Goal: Task Accomplishment & Management: Complete application form

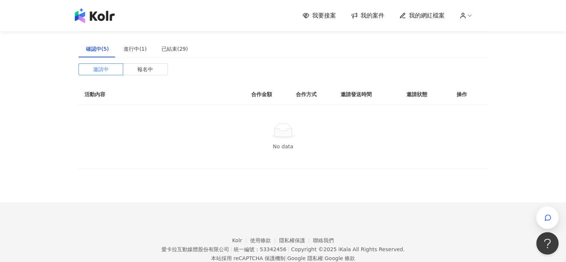
click at [364, 13] on span "我的案件" at bounding box center [373, 16] width 24 height 8
click at [329, 15] on span "我要接案" at bounding box center [324, 16] width 24 height 8
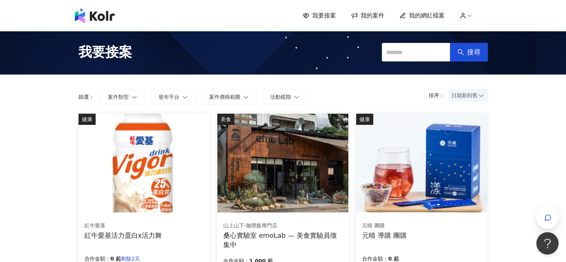
click at [329, 15] on span "我要接案" at bounding box center [324, 16] width 24 height 8
click at [312, 99] on form "排序： 日期新到舊 篩選： 案件類型 發布平台 案件價格範圍 活動檔期" at bounding box center [284, 96] width 410 height 15
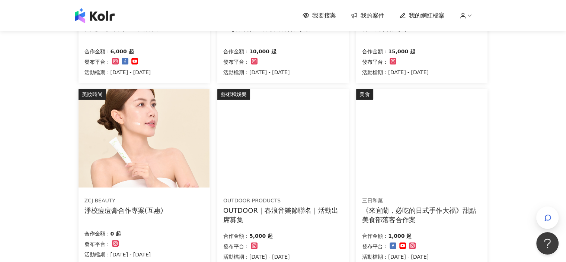
scroll to position [442, 0]
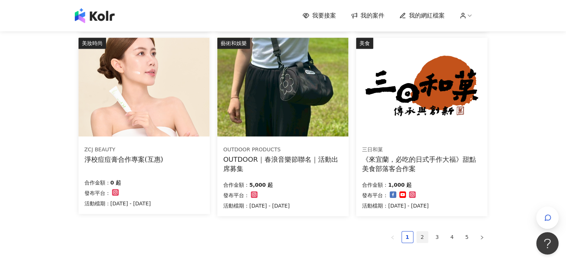
click at [421, 236] on link "2" at bounding box center [422, 236] width 11 height 11
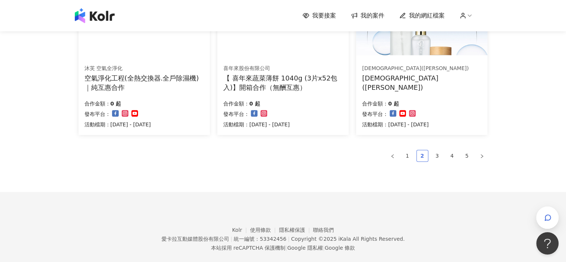
scroll to position [538, 0]
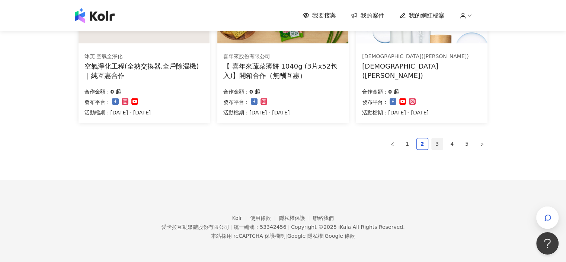
click at [437, 144] on link "3" at bounding box center [437, 143] width 11 height 11
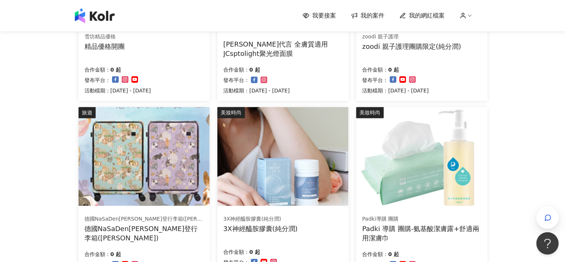
scroll to position [480, 0]
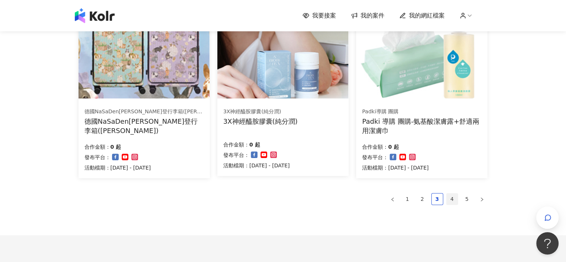
click at [453, 198] on link "4" at bounding box center [452, 198] width 11 height 11
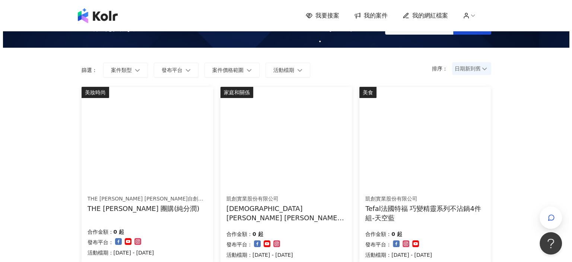
scroll to position [27, 0]
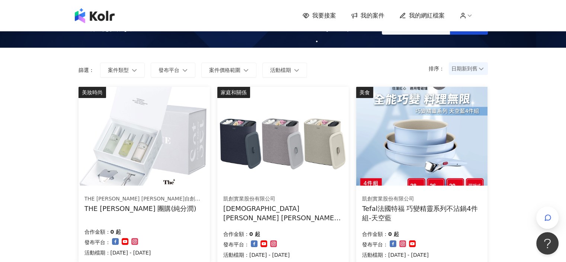
click at [445, 163] on img at bounding box center [421, 136] width 131 height 99
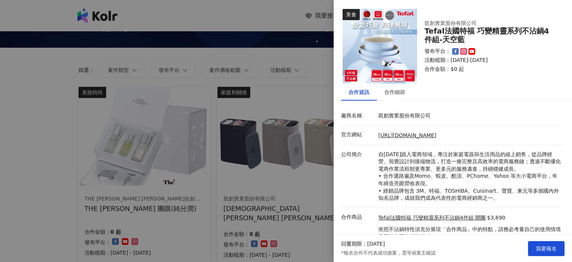
scroll to position [30, 0]
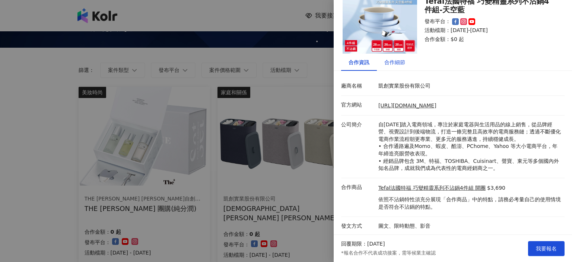
click at [396, 66] on div "合作細節" at bounding box center [394, 62] width 21 height 8
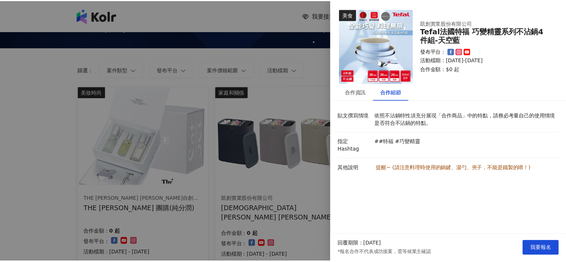
scroll to position [0, 0]
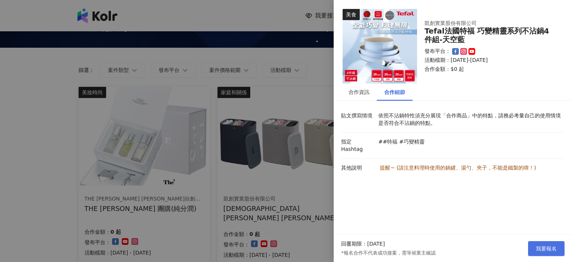
click at [538, 246] on span "我要報名" at bounding box center [546, 248] width 21 height 6
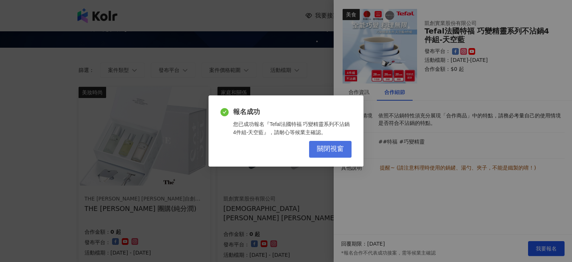
click at [345, 153] on button "關閉視窗" at bounding box center [330, 149] width 42 height 17
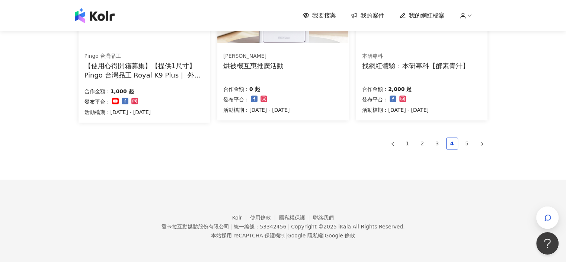
scroll to position [535, 0]
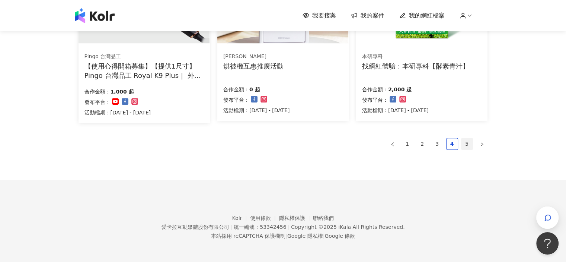
click at [467, 141] on link "5" at bounding box center [467, 143] width 11 height 11
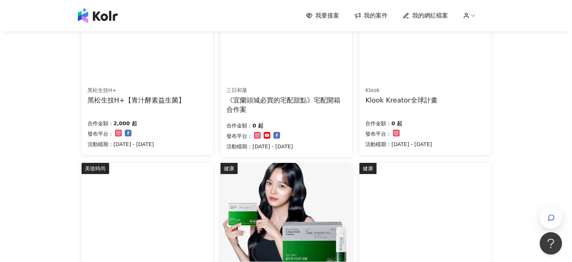
scroll to position [230, 0]
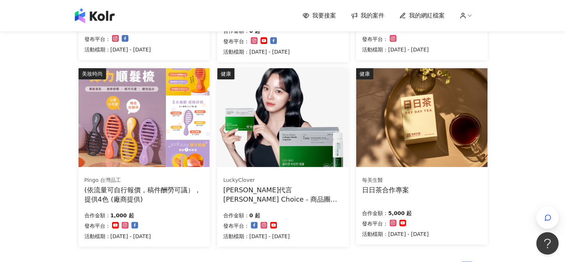
click at [438, 118] on img at bounding box center [421, 117] width 131 height 99
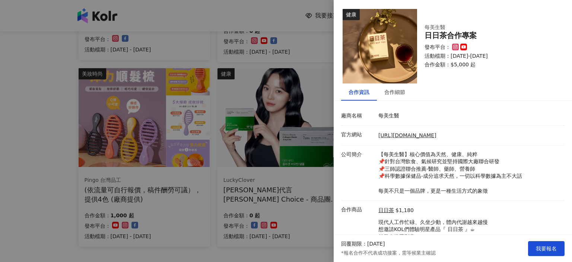
scroll to position [29, 0]
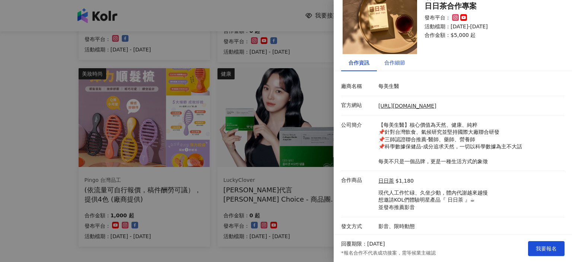
click at [393, 64] on div "合作細節" at bounding box center [394, 62] width 21 height 8
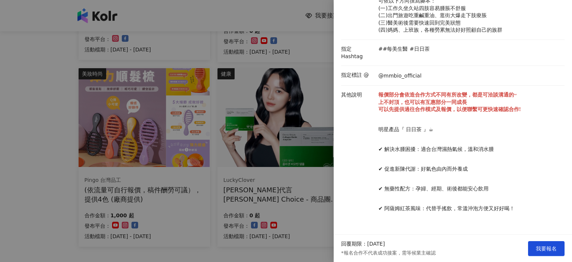
scroll to position [163, 0]
click at [303, 230] on div at bounding box center [286, 131] width 572 height 262
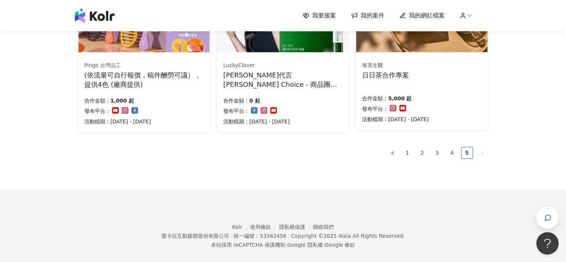
scroll to position [340, 0]
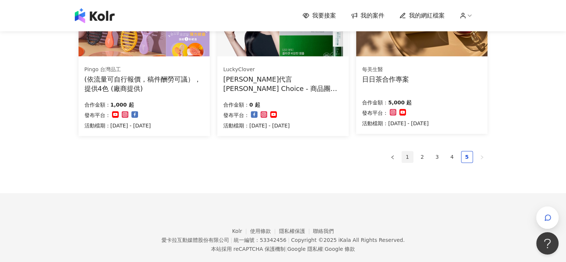
click at [404, 156] on link "1" at bounding box center [407, 156] width 11 height 11
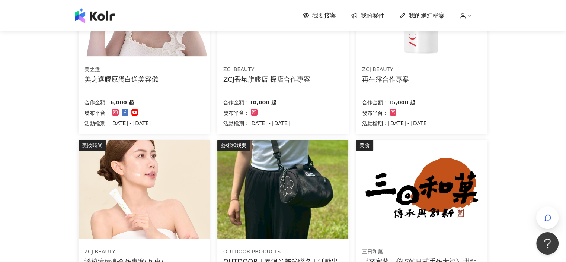
click at [497, 169] on div "我要接案 我的案件 我的網紅檔案 我要接案 搜尋 排序： 日期新到舊 篩選： 案件類型 發布平台 案件價格範圍 活動檔期 清除 套用 健康 紅牛愛基 紅牛愛基…" at bounding box center [283, 59] width 566 height 798
click at [509, 139] on div "我要接案 我的案件 我的網紅檔案 我要接案 搜尋 排序： 日期新到舊 篩選： 案件類型 發布平台 案件價格範圍 活動檔期 清除 套用 健康 紅牛愛基 紅牛愛基…" at bounding box center [283, 59] width 566 height 798
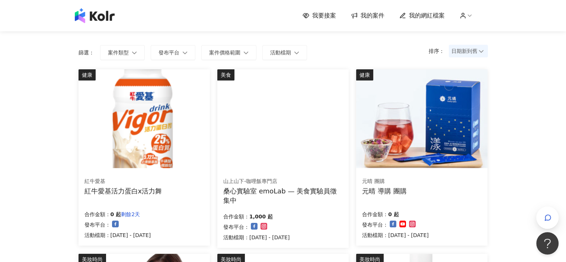
scroll to position [37, 0]
